Goal: Navigation & Orientation: Find specific page/section

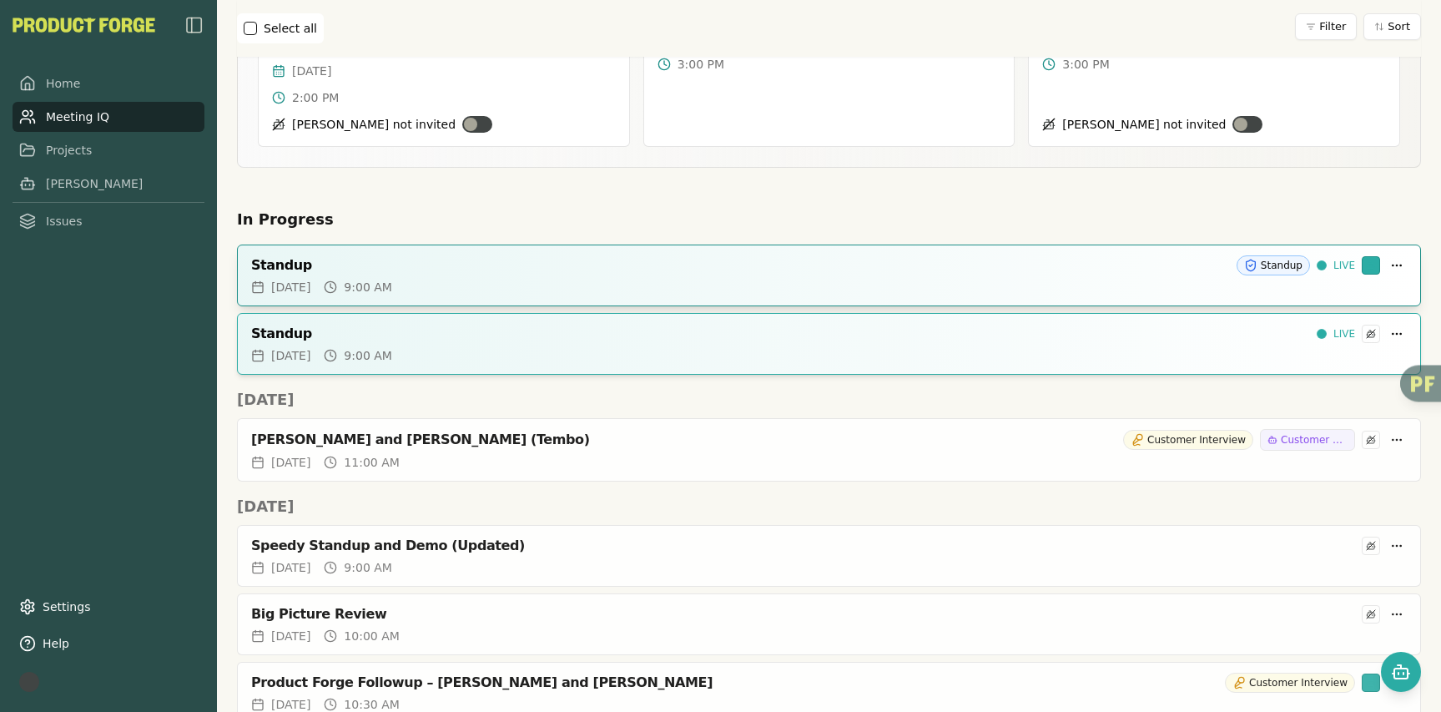
scroll to position [229, 0]
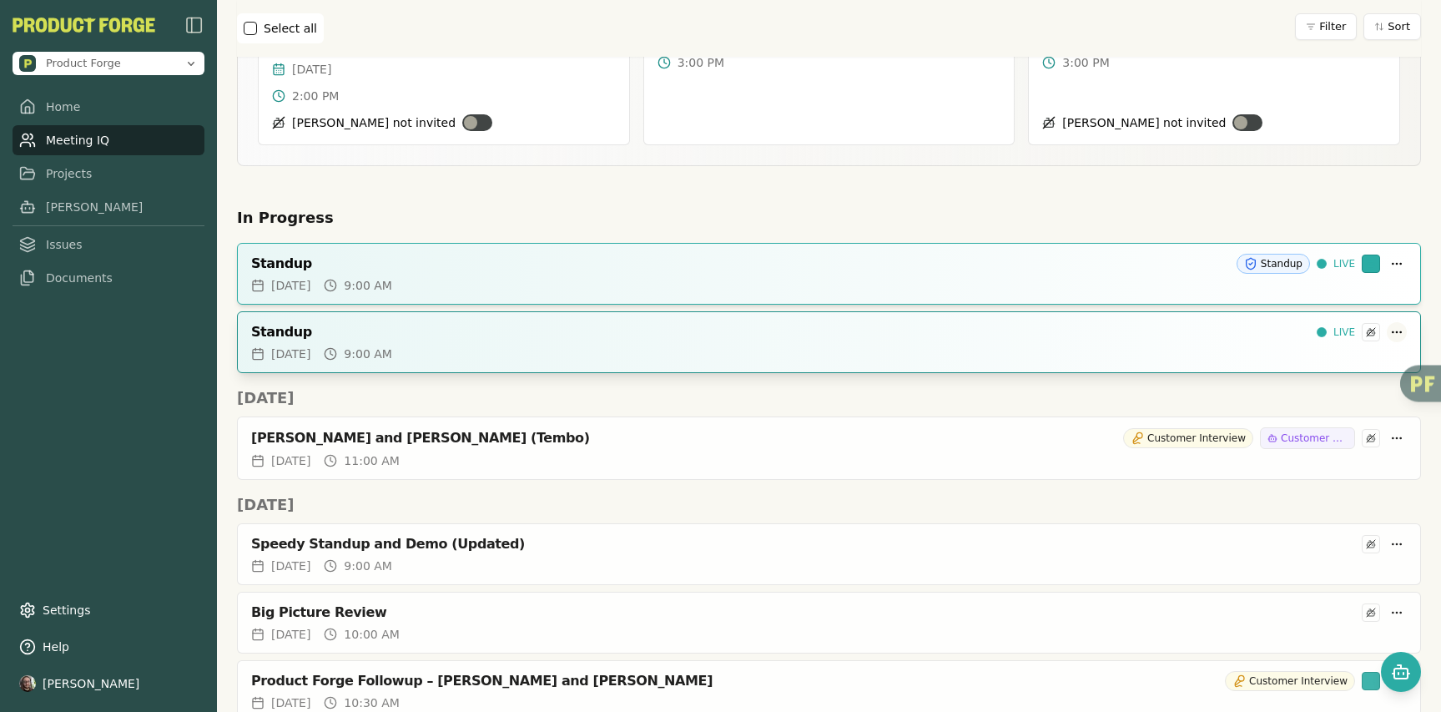
click at [1391, 314] on html "Product Forge Home Meeting IQ Projects [PERSON_NAME] Issues Documents Settings …" at bounding box center [720, 356] width 1441 height 712
click at [1390, 196] on html "Product Forge Home Meeting IQ Projects [PERSON_NAME] Issues Documents Settings …" at bounding box center [720, 356] width 1441 height 712
click at [1392, 207] on h2 "In Progress" at bounding box center [829, 217] width 1184 height 23
click at [1389, 248] on html "Product Forge Home Meeting IQ Projects [PERSON_NAME] Issues Documents Settings …" at bounding box center [720, 356] width 1441 height 712
click at [1328, 208] on html "Product Forge Home Meeting IQ Projects Smith Issues Documents Settings Help Dav…" at bounding box center [720, 356] width 1441 height 712
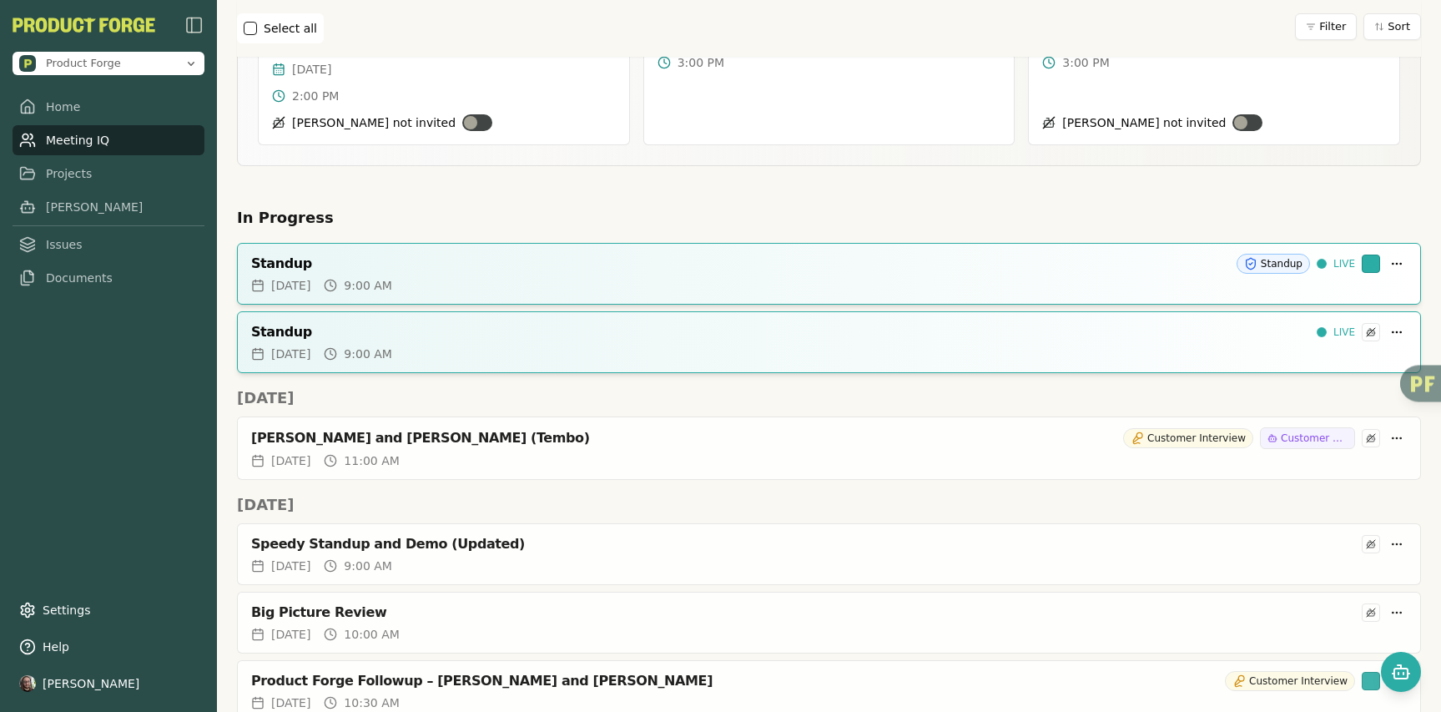
click at [1306, 206] on h2 "In Progress" at bounding box center [829, 217] width 1184 height 23
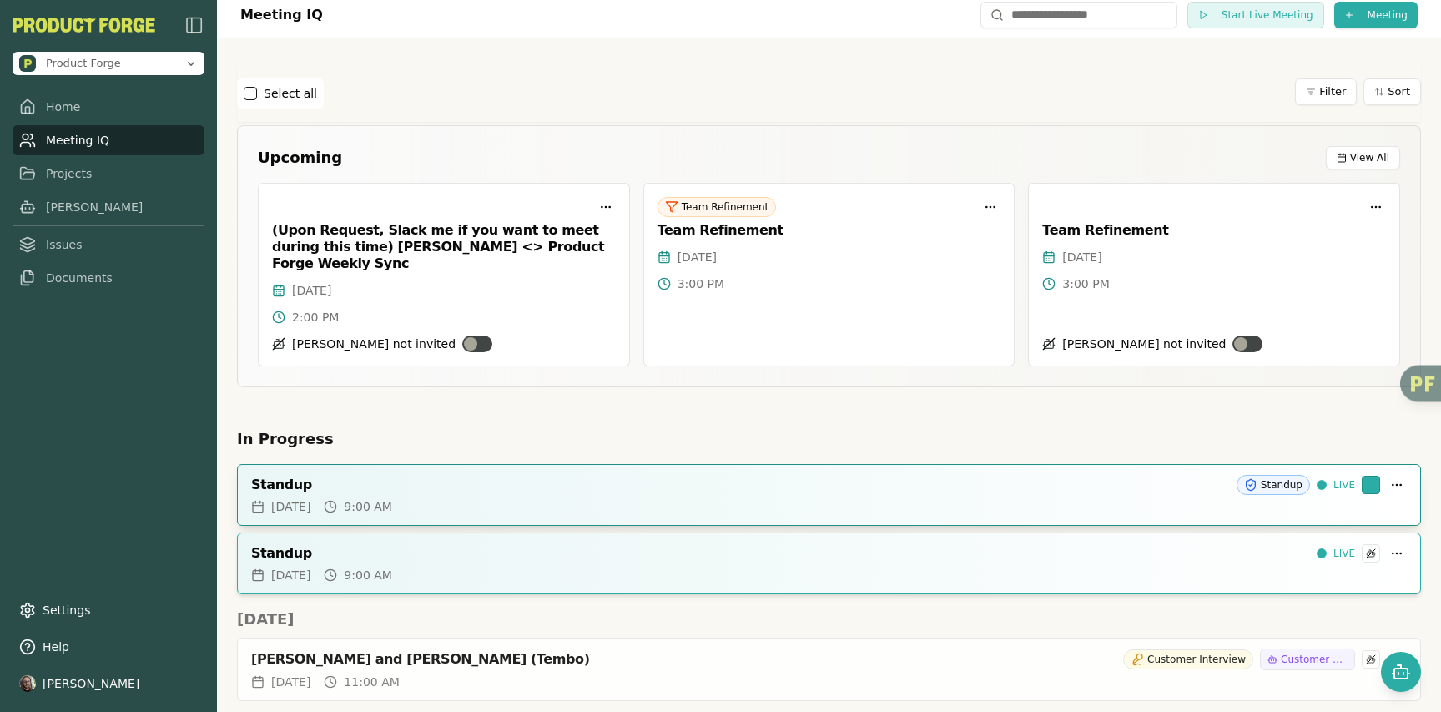
scroll to position [0, 0]
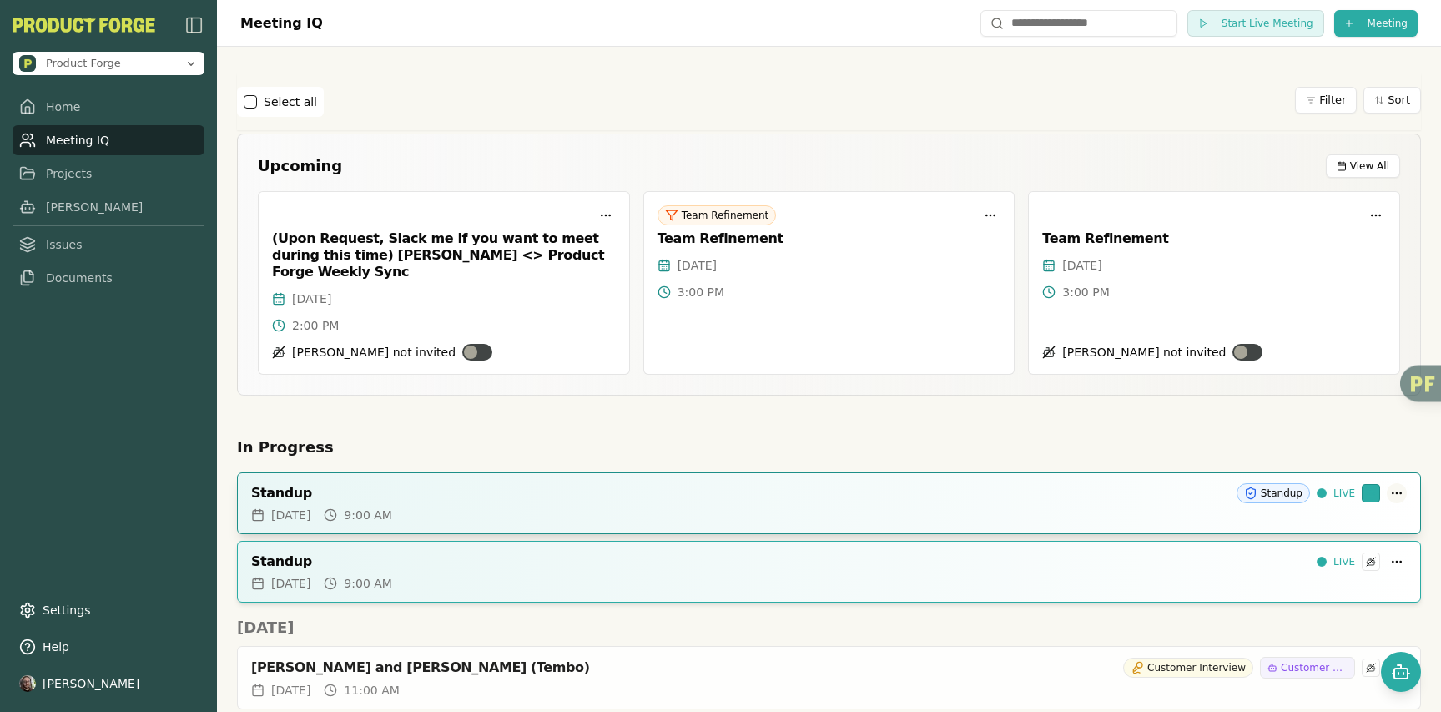
click at [1388, 474] on html "Product Forge Home Meeting IQ Projects Smith Issues Documents Settings Help Dav…" at bounding box center [720, 356] width 1441 height 712
click at [1342, 422] on html "Product Forge Home Meeting IQ Projects Smith Issues Documents Settings Help Dav…" at bounding box center [720, 356] width 1441 height 712
click at [1383, 541] on html "Product Forge Home Meeting IQ Projects Smith Issues Documents Settings Help Dav…" at bounding box center [720, 356] width 1441 height 712
click at [1164, 437] on html "Product Forge Home Meeting IQ Projects Smith Issues Documents Settings Help Dav…" at bounding box center [720, 356] width 1441 height 712
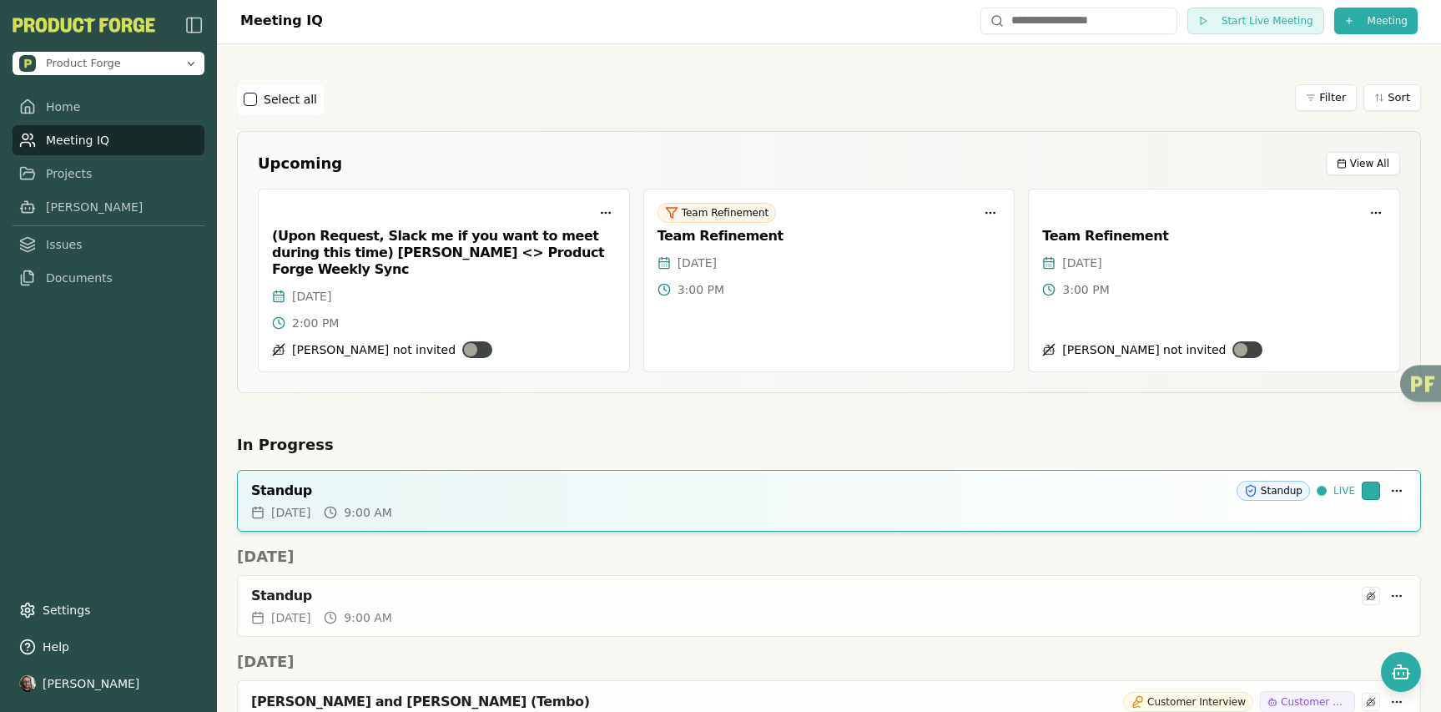
scroll to position [3, 0]
click at [451, 481] on div "Standup" at bounding box center [740, 489] width 979 height 17
